Goal: Navigation & Orientation: Find specific page/section

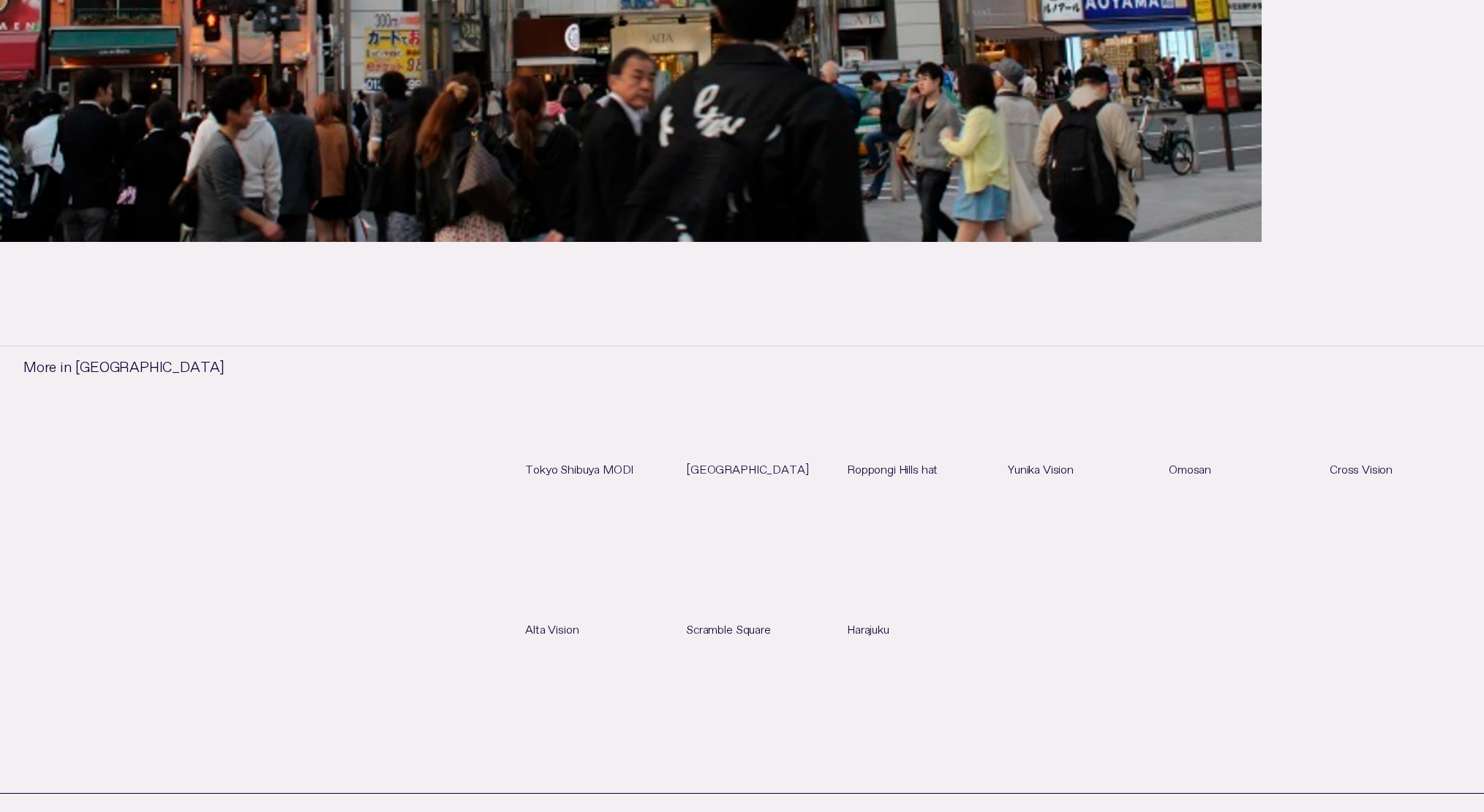
scroll to position [933, 0]
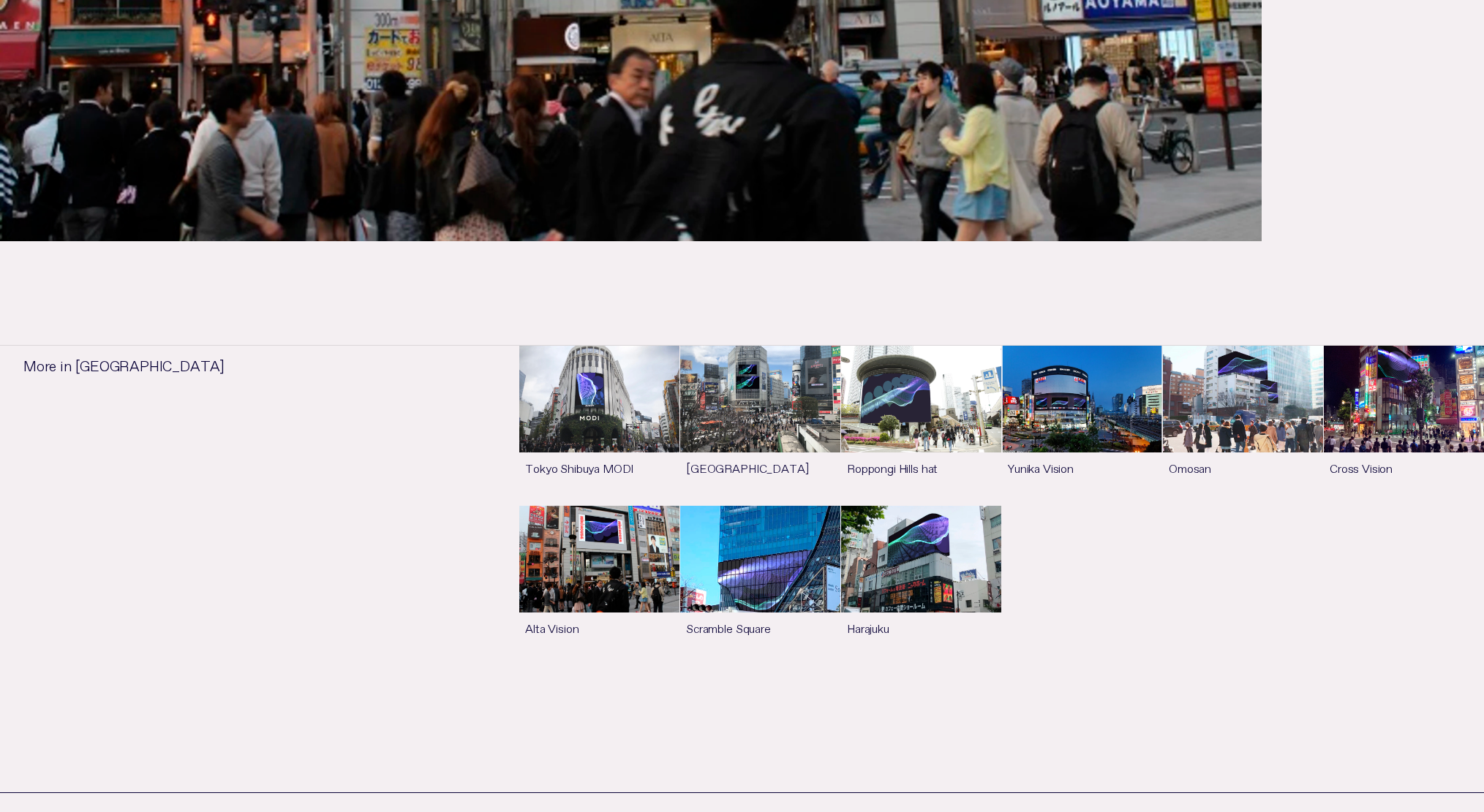
click at [626, 533] on link "See more" at bounding box center [600, 585] width 160 height 159
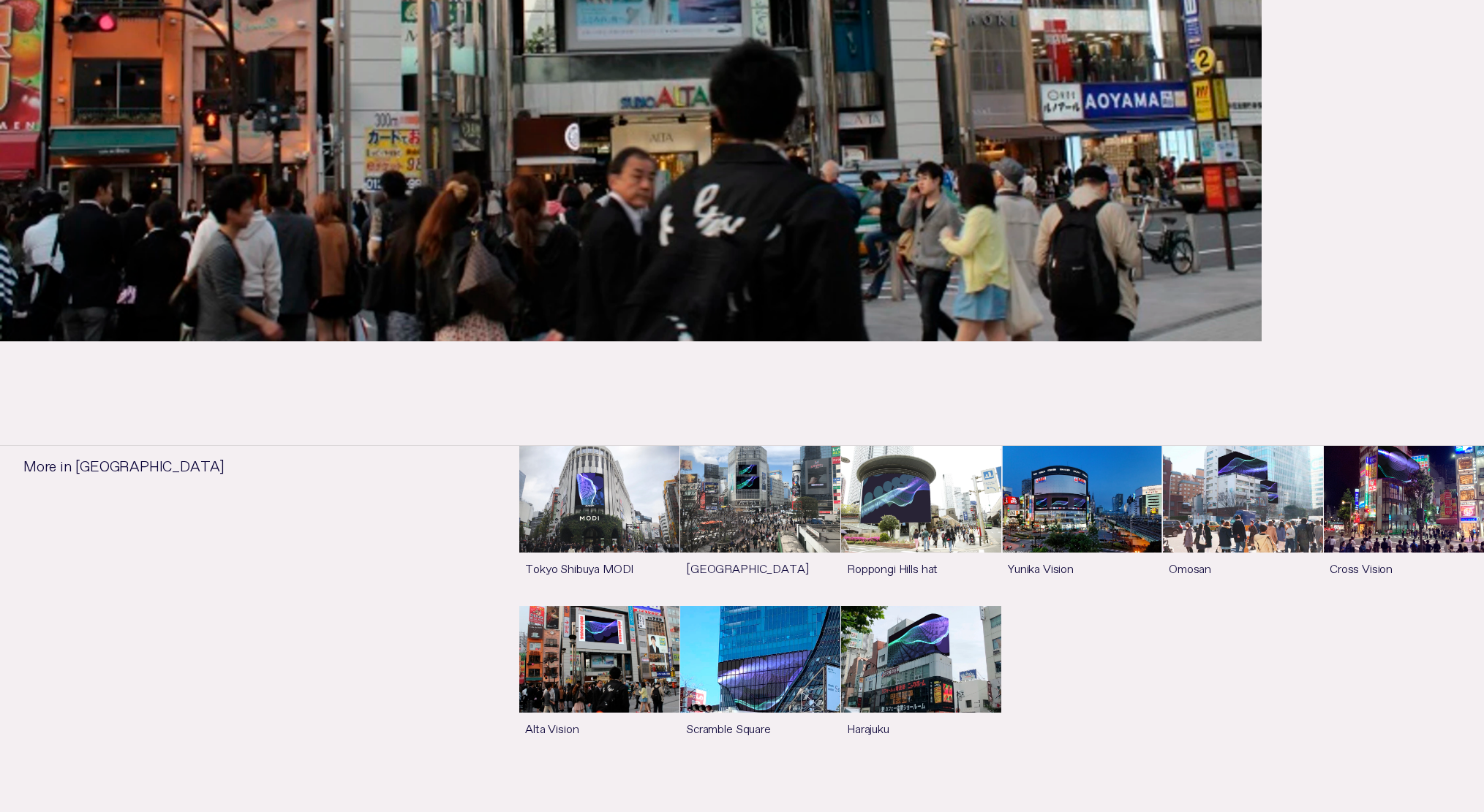
scroll to position [834, 0]
click at [1265, 490] on link "See more" at bounding box center [1243, 524] width 160 height 159
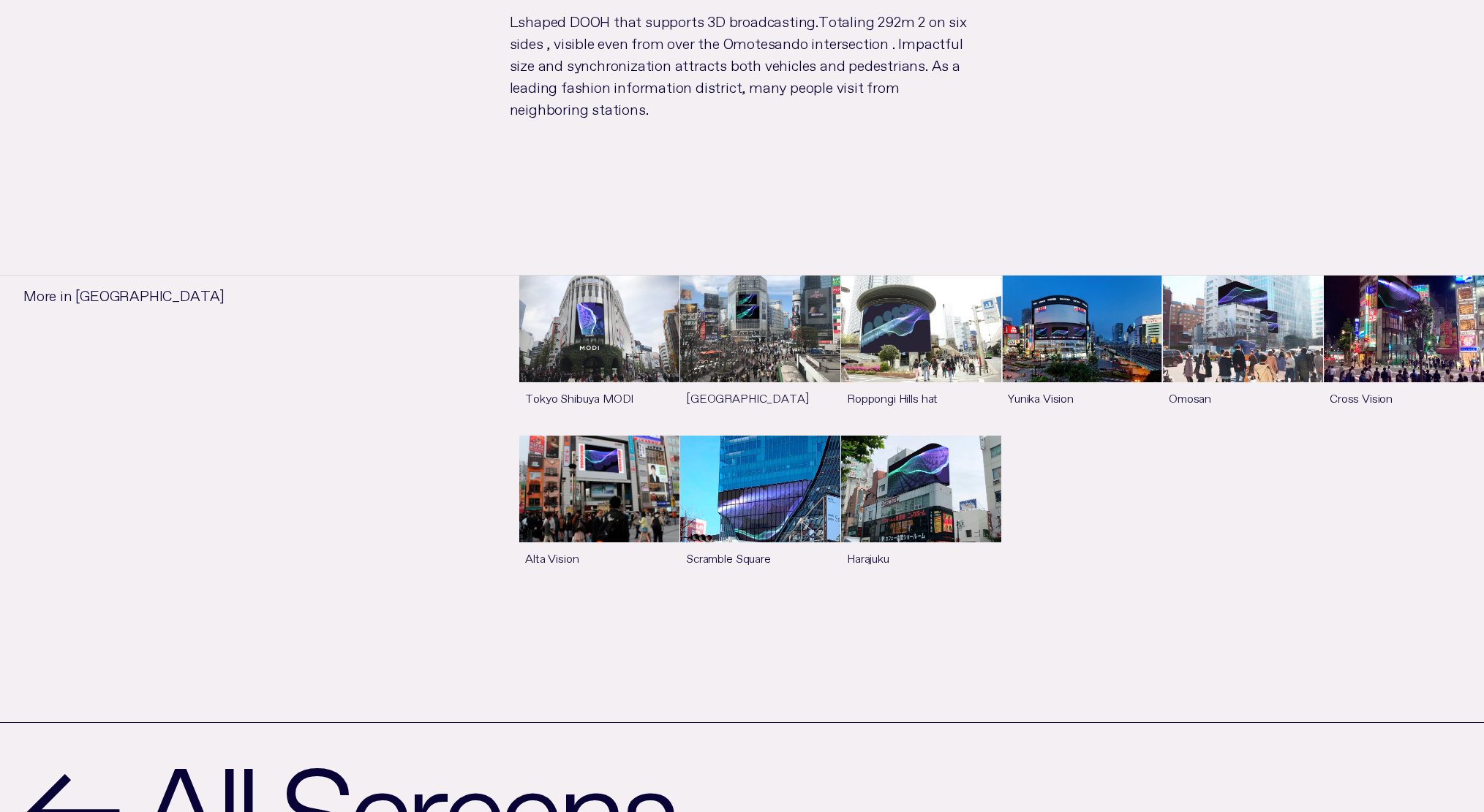
scroll to position [1251, 0]
click at [809, 337] on link "See more" at bounding box center [761, 355] width 160 height 159
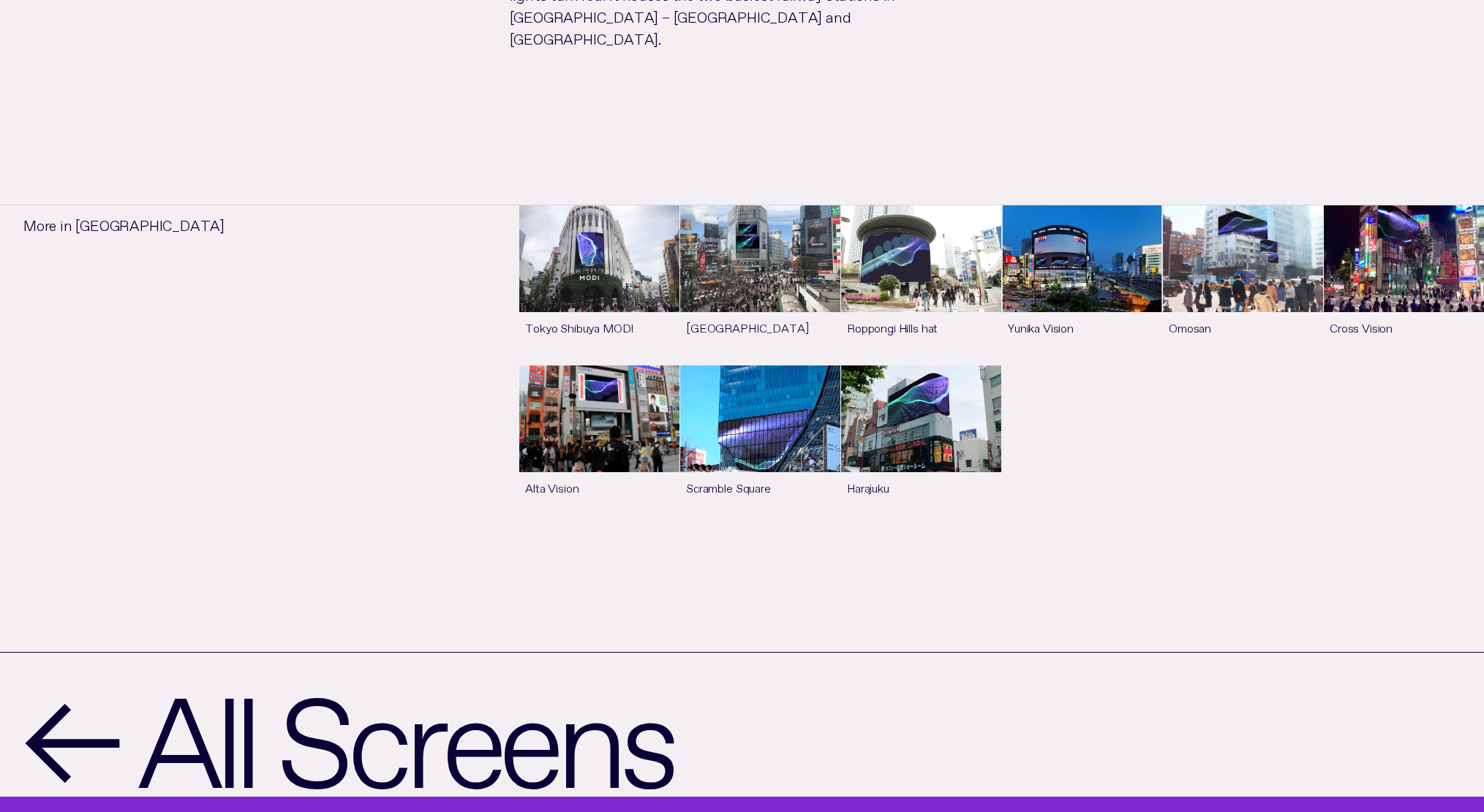
scroll to position [1322, 0]
click at [1371, 353] on link "See more" at bounding box center [1404, 284] width 160 height 159
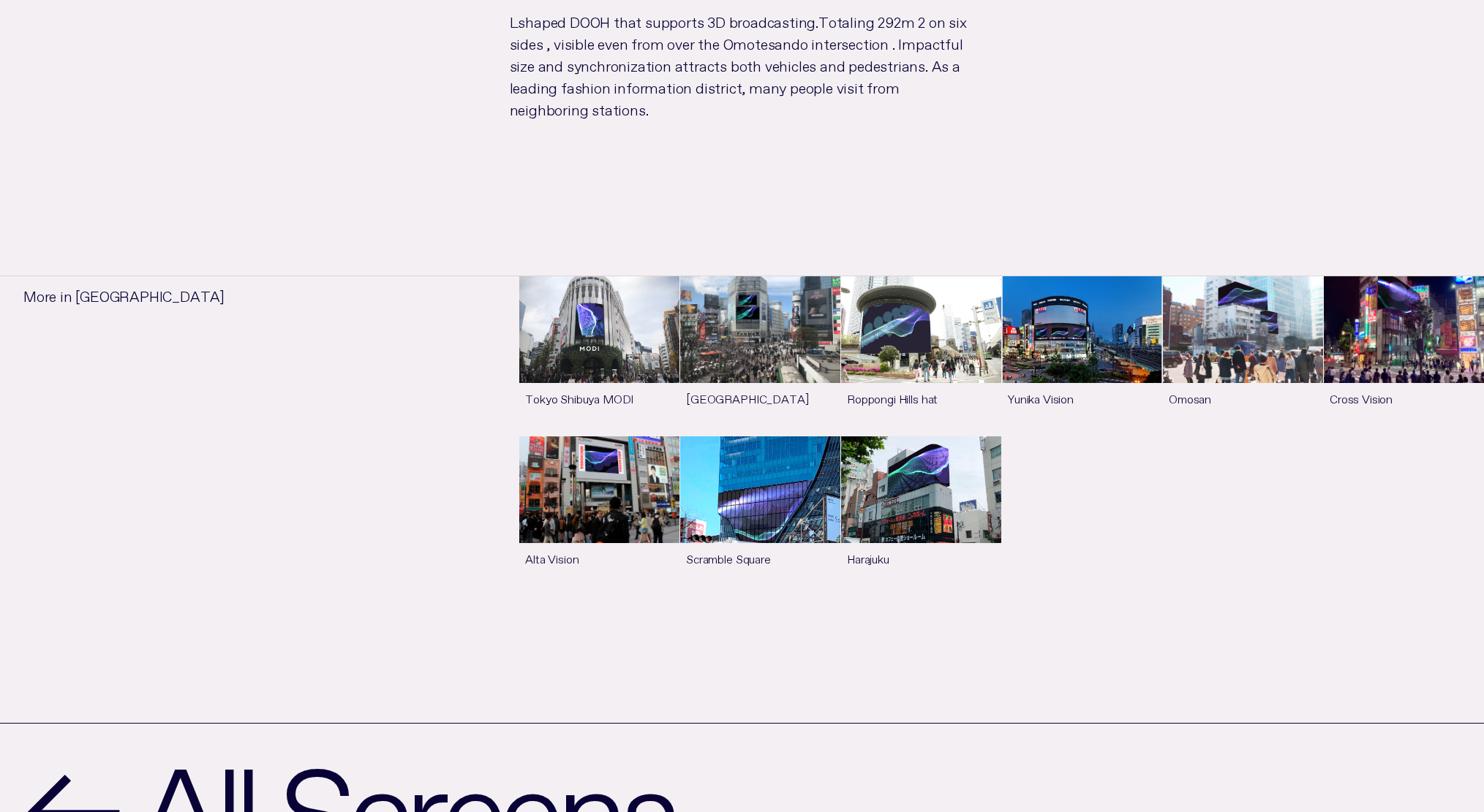
scroll to position [834, 0]
